Goal: Task Accomplishment & Management: Use online tool/utility

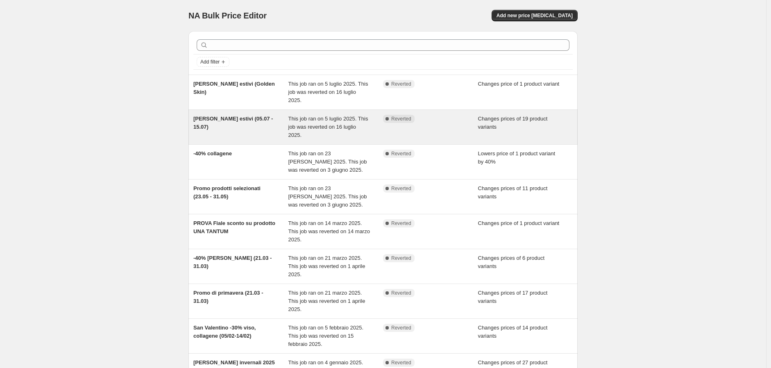
click at [232, 116] on span "[PERSON_NAME] estivi (05.07 - 15.07)" at bounding box center [232, 123] width 79 height 14
